Goal: Task Accomplishment & Management: Manage account settings

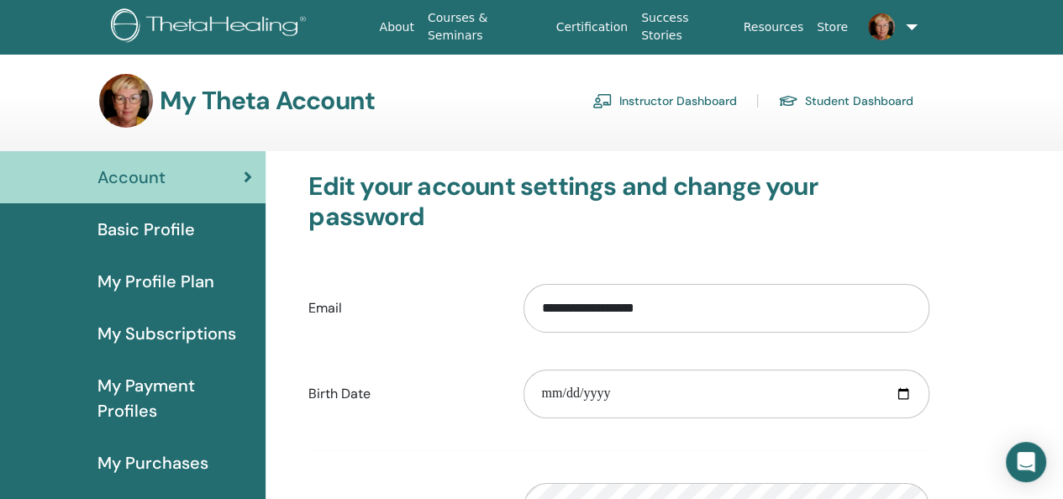
click at [656, 98] on link "Instructor Dashboard" at bounding box center [665, 100] width 145 height 27
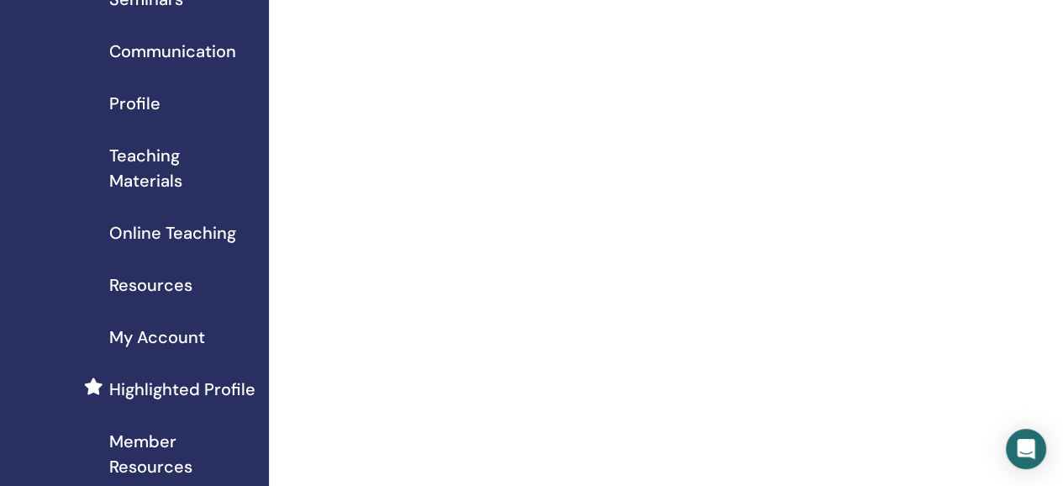
scroll to position [168, 0]
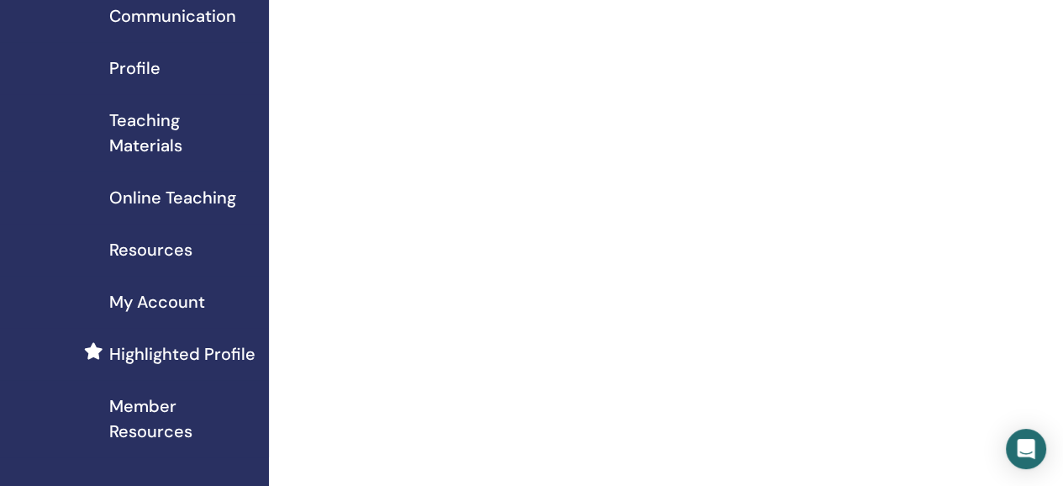
click at [156, 299] on span "My Account" at bounding box center [157, 301] width 96 height 25
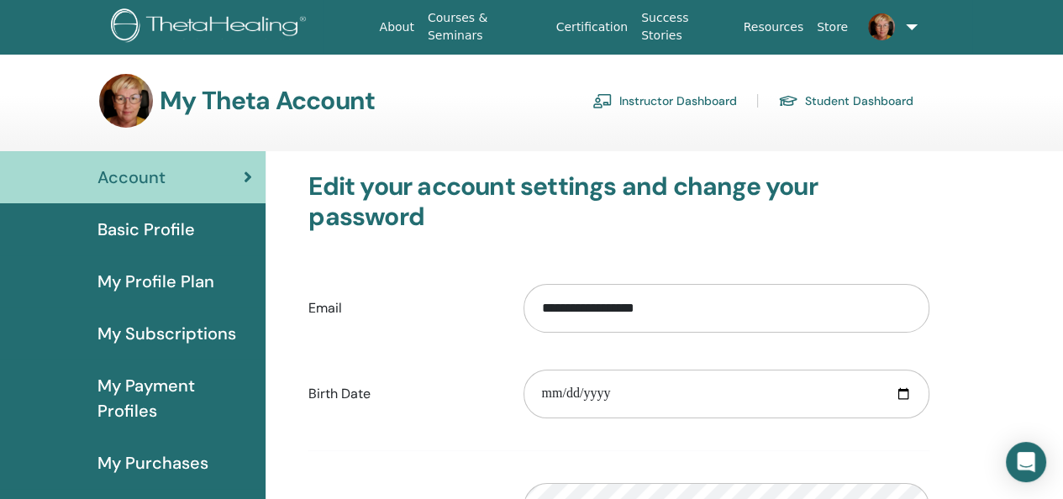
click at [645, 100] on link "Instructor Dashboard" at bounding box center [665, 100] width 145 height 27
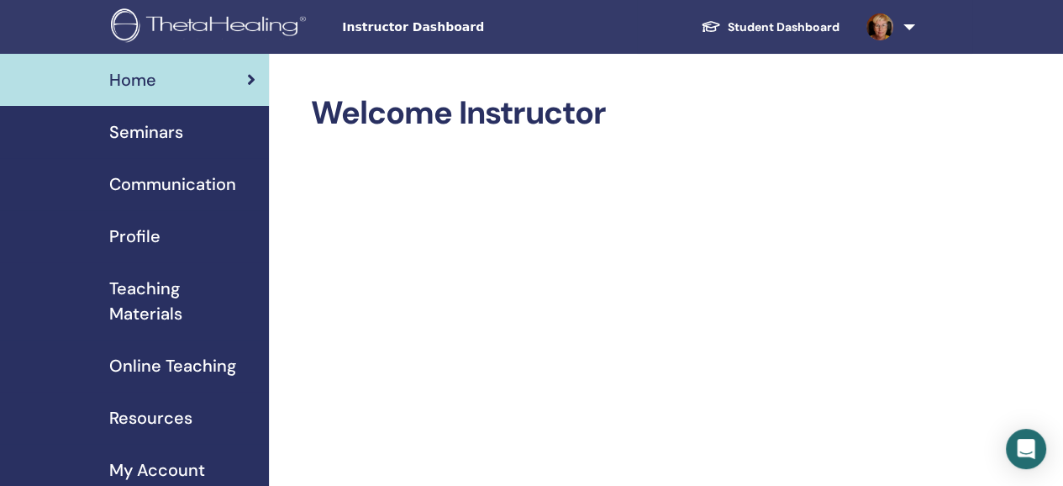
click at [141, 230] on span "Profile" at bounding box center [134, 236] width 51 height 25
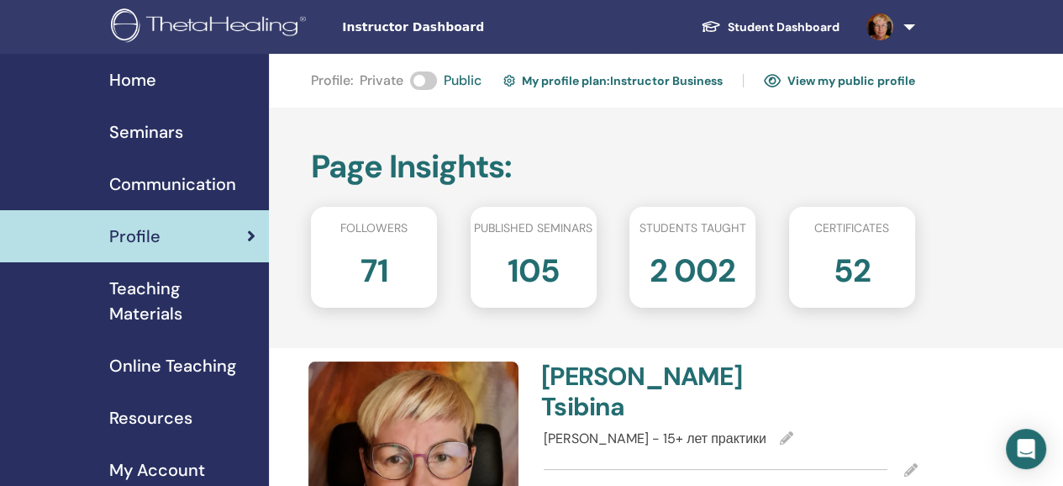
click at [825, 79] on link "View my public profile" at bounding box center [839, 80] width 151 height 27
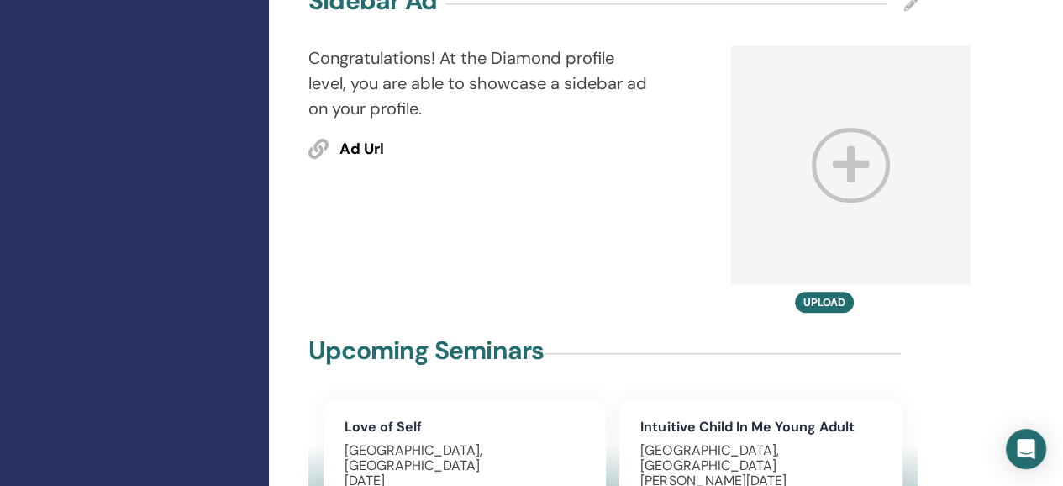
scroll to position [1177, 0]
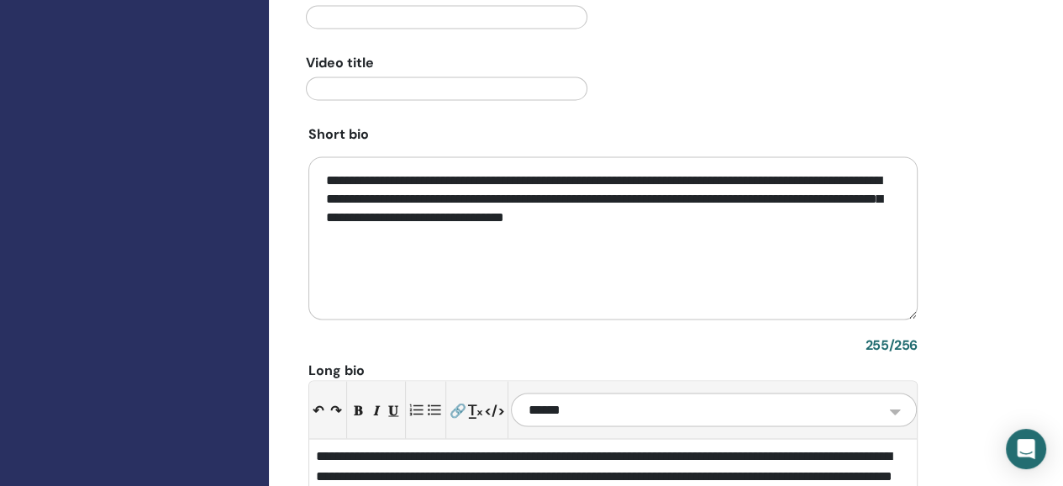
scroll to position [2270, 0]
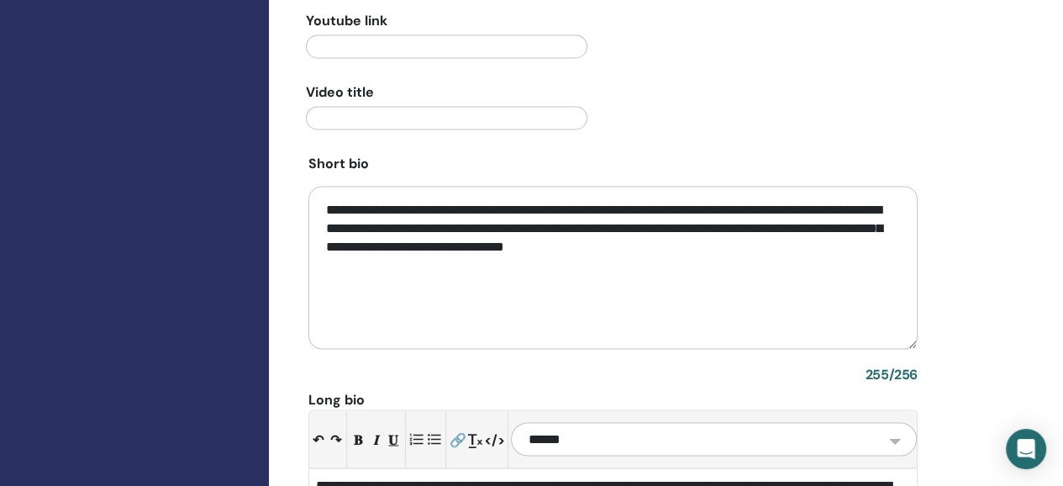
drag, startPoint x: 488, startPoint y: 372, endPoint x: 507, endPoint y: 352, distance: 27.3
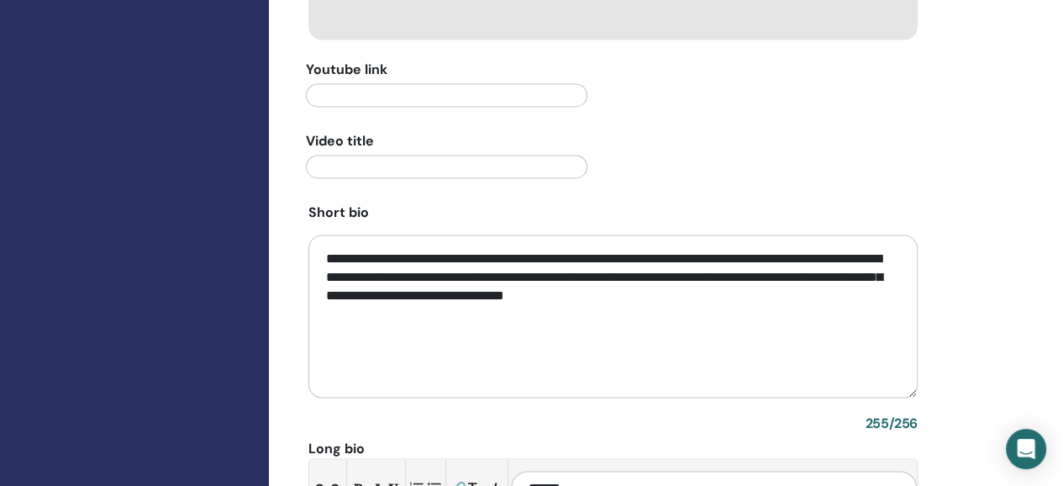
scroll to position [2192, 0]
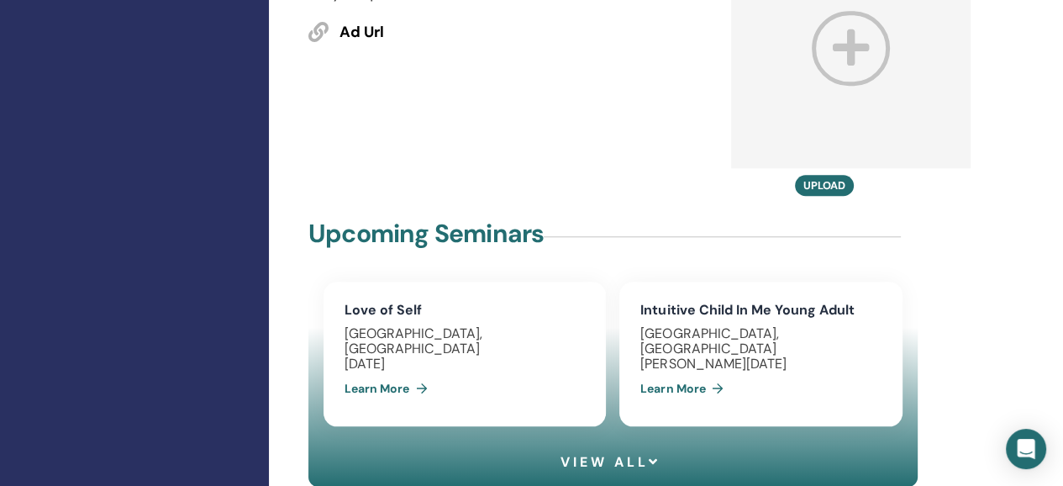
scroll to position [1100, 0]
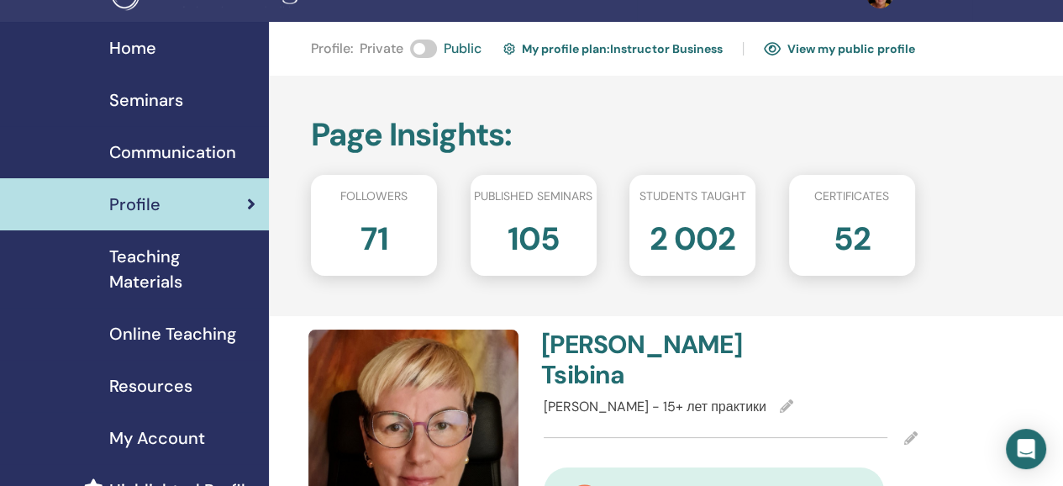
scroll to position [0, 0]
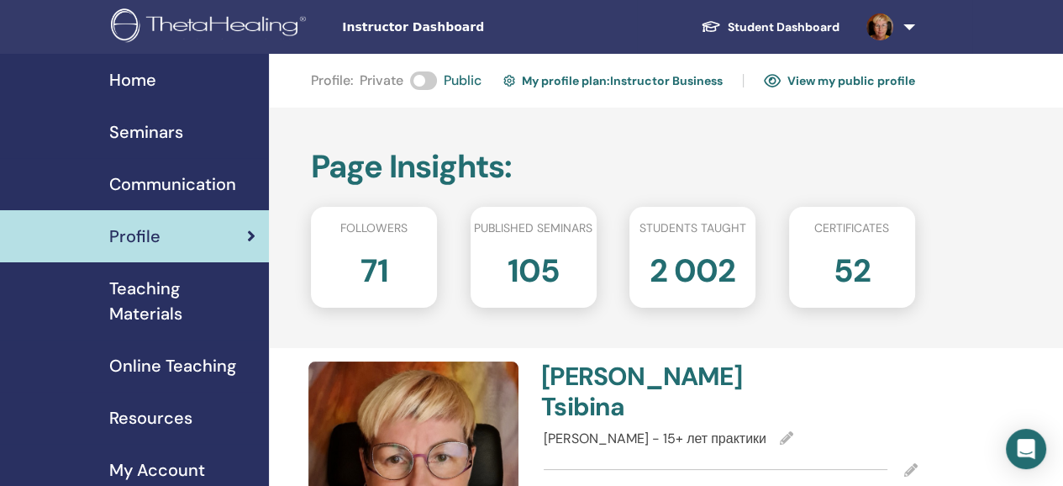
click at [839, 82] on link "View my public profile" at bounding box center [839, 80] width 151 height 27
